Goal: Book appointment/travel/reservation

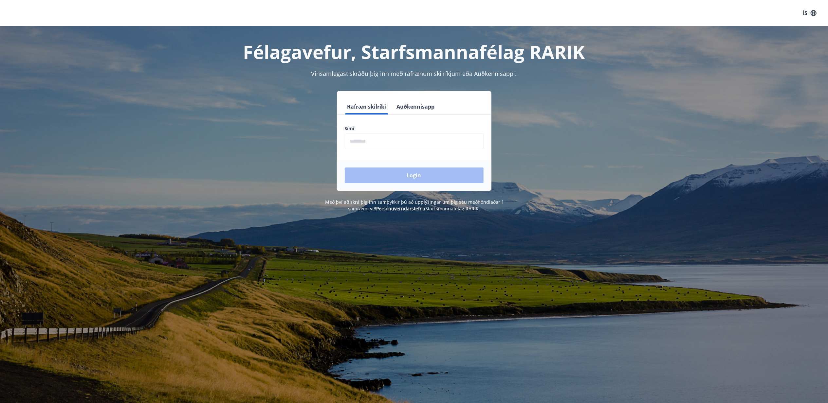
click at [419, 140] on input "phone" at bounding box center [414, 141] width 139 height 16
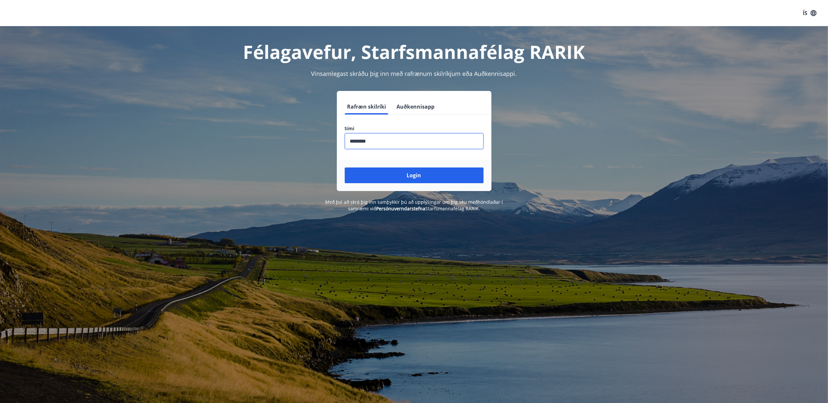
type input "********"
click at [345, 168] on button "Login" at bounding box center [414, 176] width 139 height 16
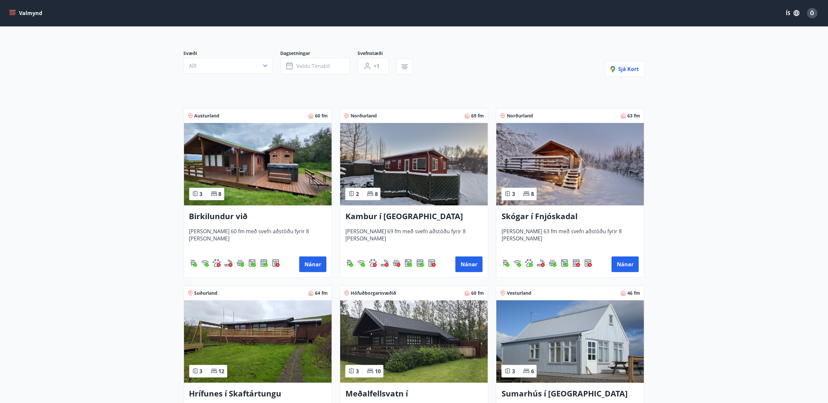
scroll to position [87, 0]
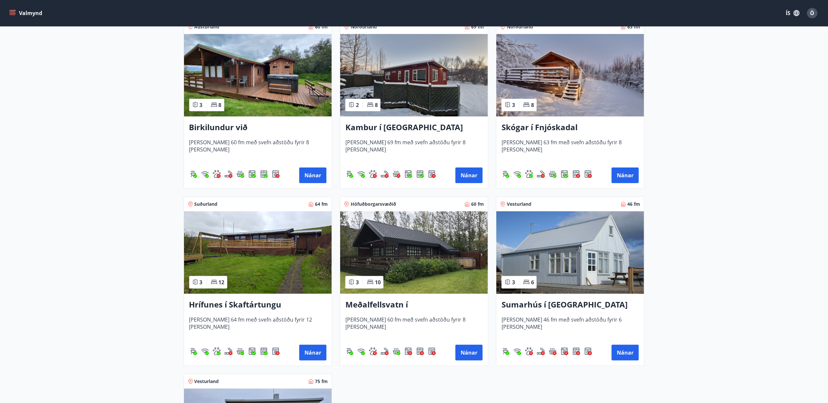
click at [379, 305] on h3 "Meðalfellsvatn í [GEOGRAPHIC_DATA]" at bounding box center [413, 305] width 137 height 12
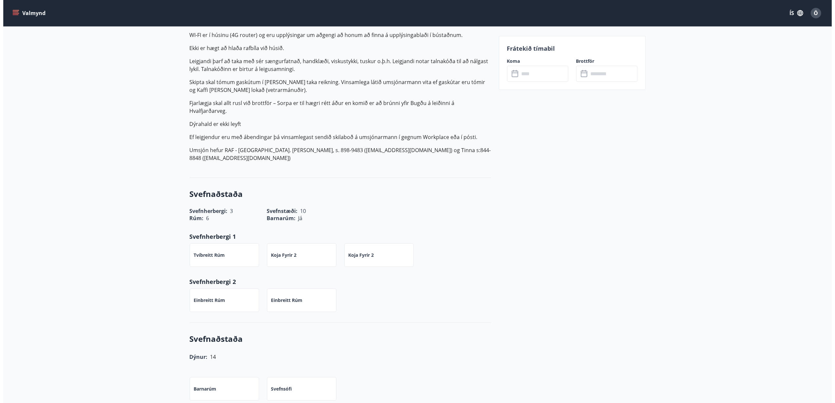
scroll to position [175, 0]
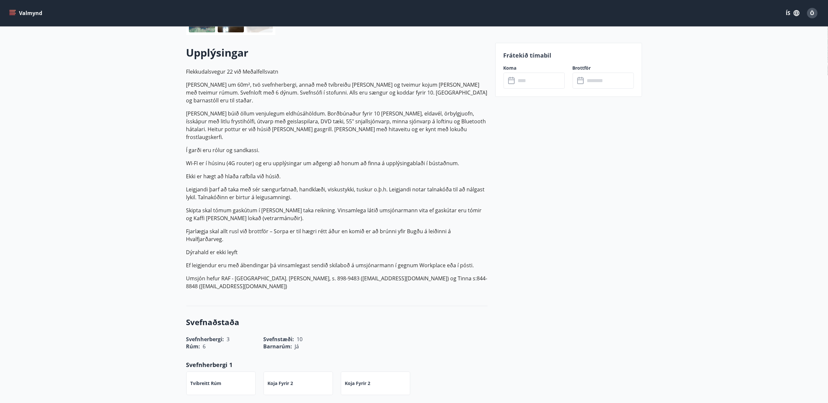
click at [530, 82] on input "text" at bounding box center [540, 81] width 49 height 16
